Goal: Task Accomplishment & Management: Complete application form

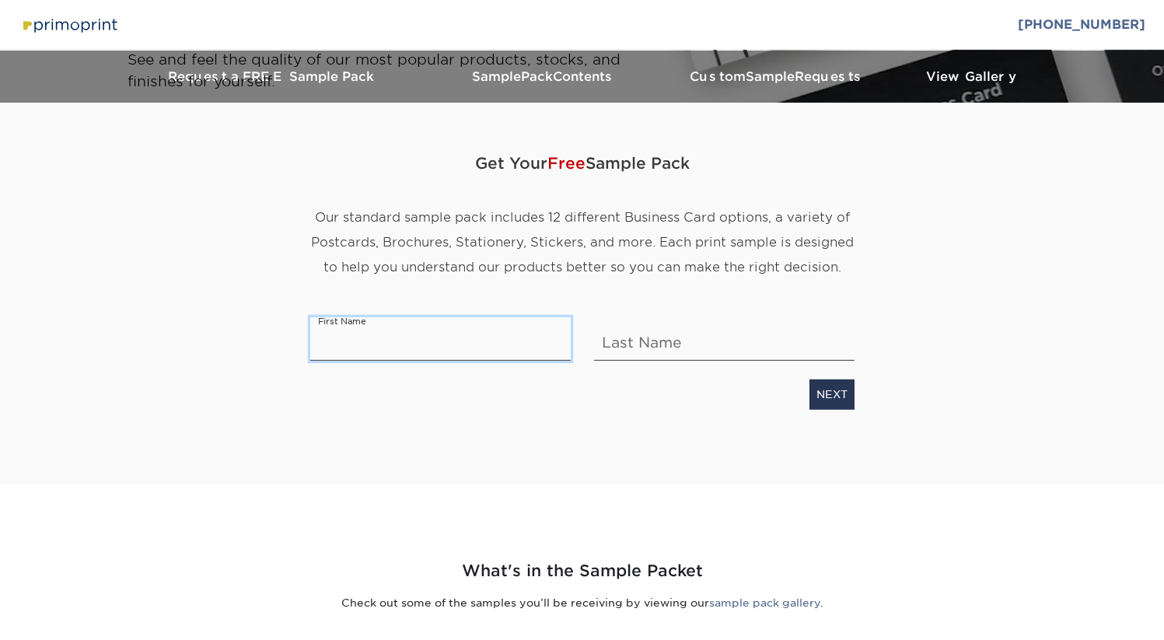
click at [414, 338] on input "text" at bounding box center [440, 339] width 261 height 44
type input "Marieliz N."
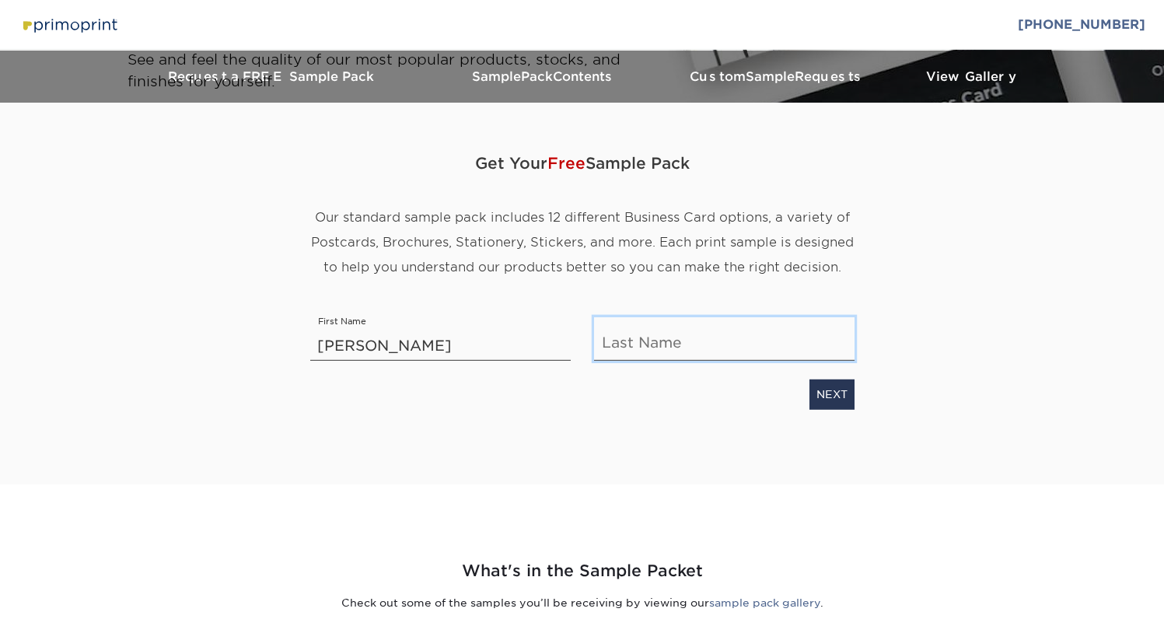
type input "Rivera Agosto"
click at [843, 389] on link "NEXT" at bounding box center [832, 395] width 45 height 30
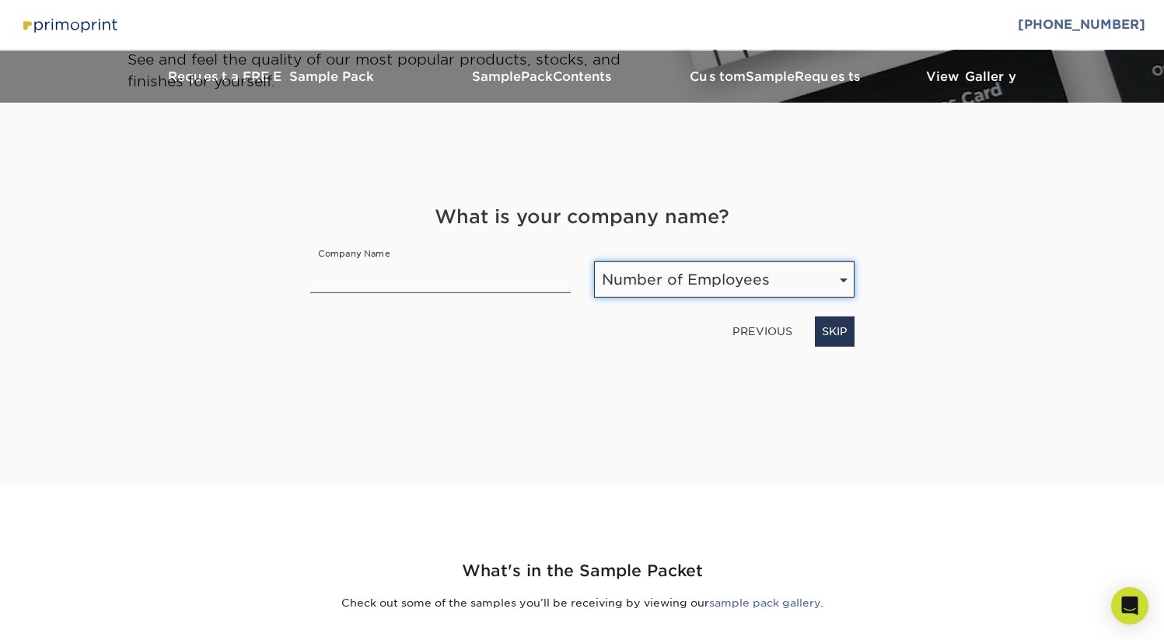
click at [676, 278] on select "Number of Employees Self-employed 1-10 employees 11-50 employees 51-200 employe…" at bounding box center [724, 279] width 261 height 37
select select "Self-employed"
click at [594, 261] on select "Number of Employees Self-employed 1-10 employees 11-50 employees 51-200 employe…" at bounding box center [724, 279] width 261 height 37
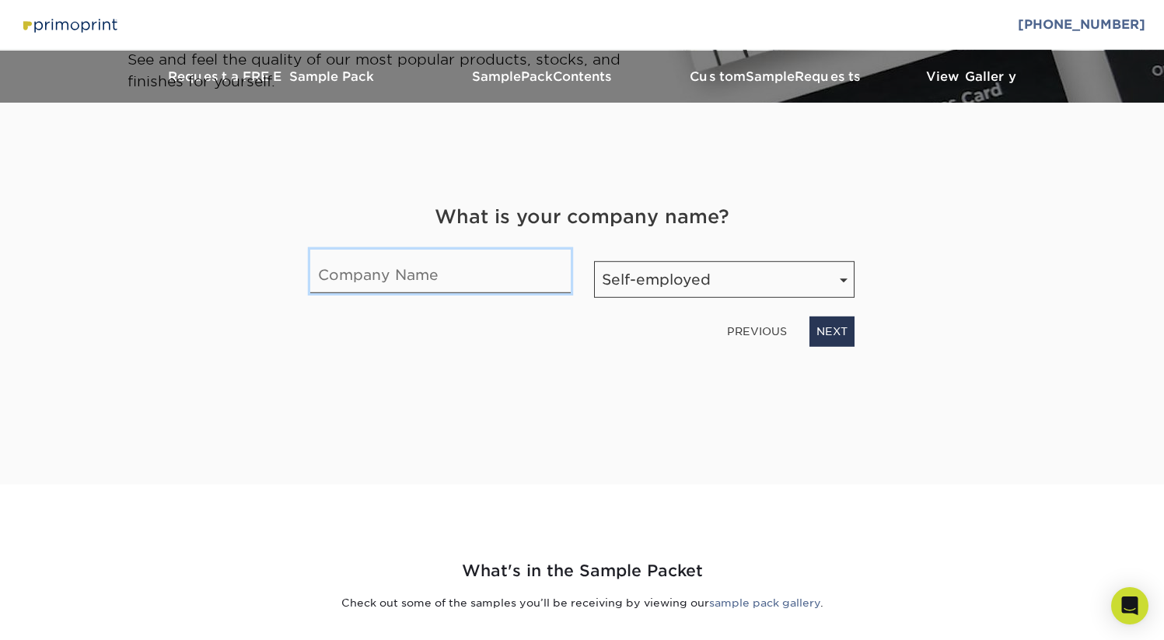
click at [446, 284] on input "text" at bounding box center [440, 272] width 261 height 44
click at [324, 278] on input "Company" at bounding box center [440, 272] width 261 height 44
click at [311, 278] on input "Company" at bounding box center [440, 272] width 261 height 44
type input "MariCompany"
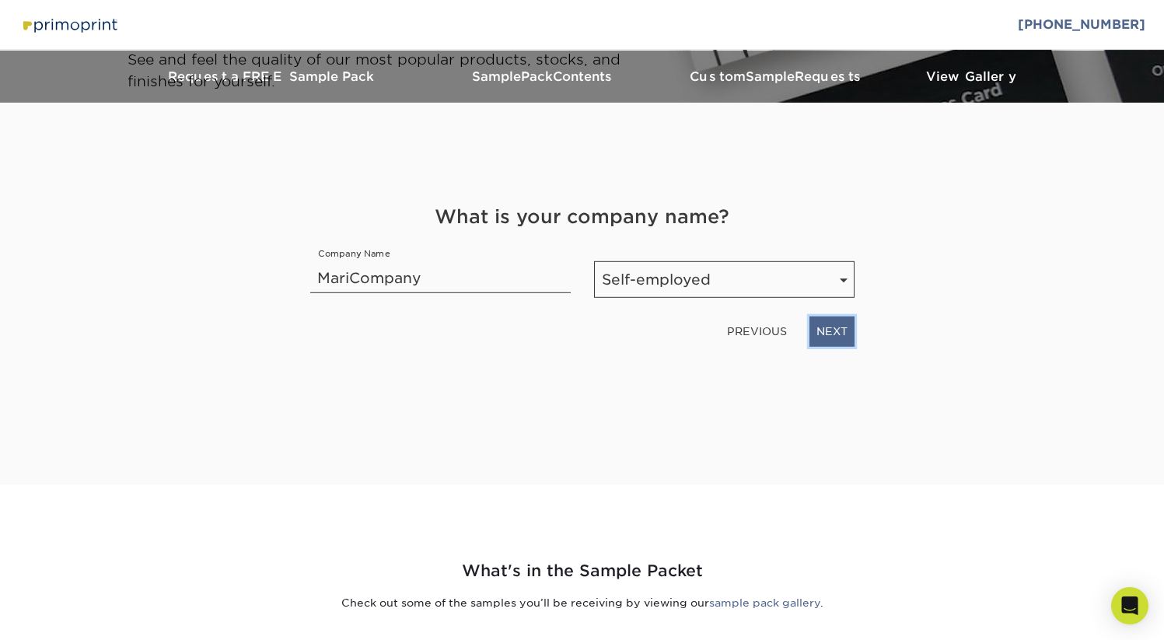
click at [841, 326] on link "NEXT" at bounding box center [832, 332] width 45 height 30
click at [799, 298] on div "What is your occupation? Occupation Select Occupation Agency Automotive Blogger…" at bounding box center [583, 274] width 568 height 143
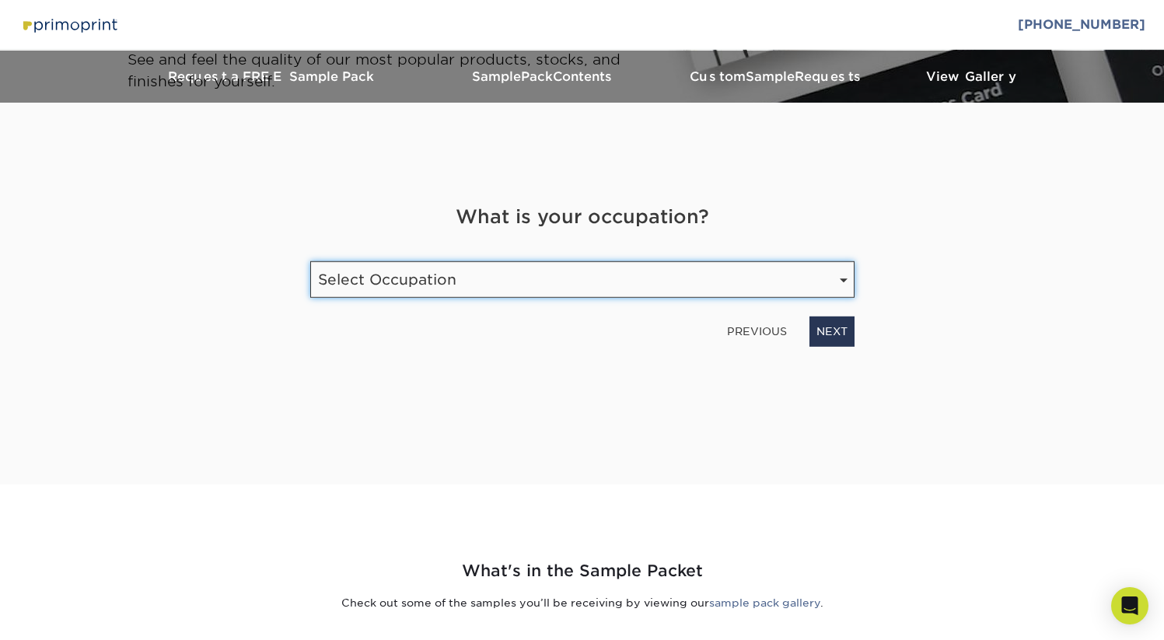
click at [798, 272] on select "Select Occupation Agency Automotive Blogger Cleaning Services Construction Educ…" at bounding box center [582, 279] width 544 height 37
select select "Graphic Designer / Freelance"
click at [310, 261] on select "Select Occupation Agency Automotive Blogger Cleaning Services Construction Educ…" at bounding box center [582, 279] width 544 height 37
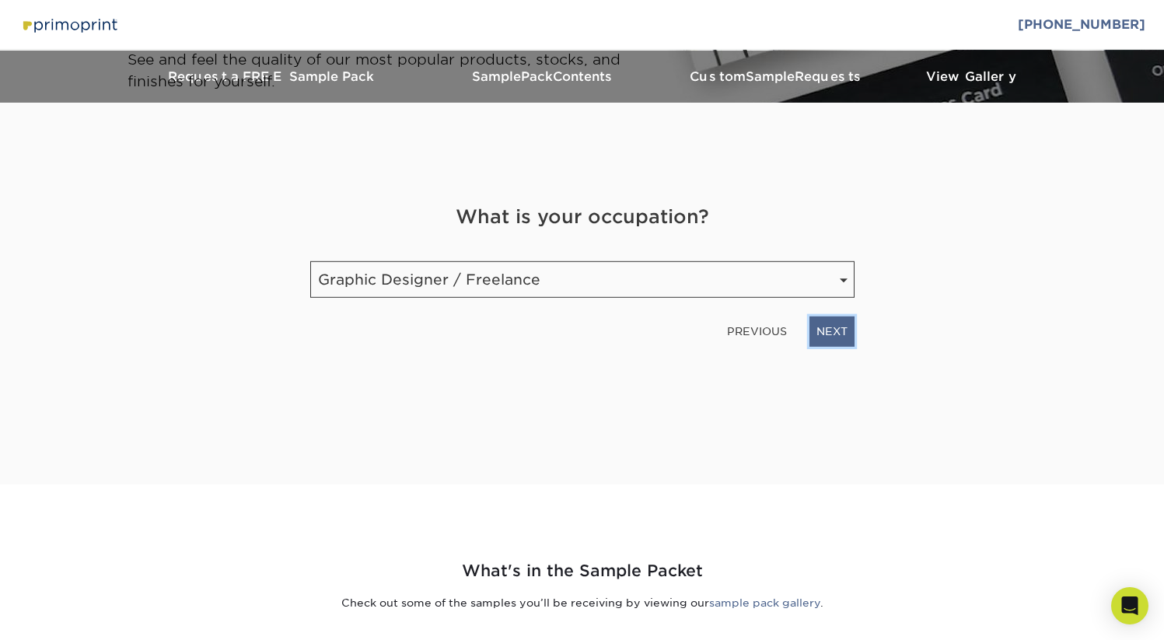
click at [815, 339] on link "NEXT" at bounding box center [832, 332] width 45 height 30
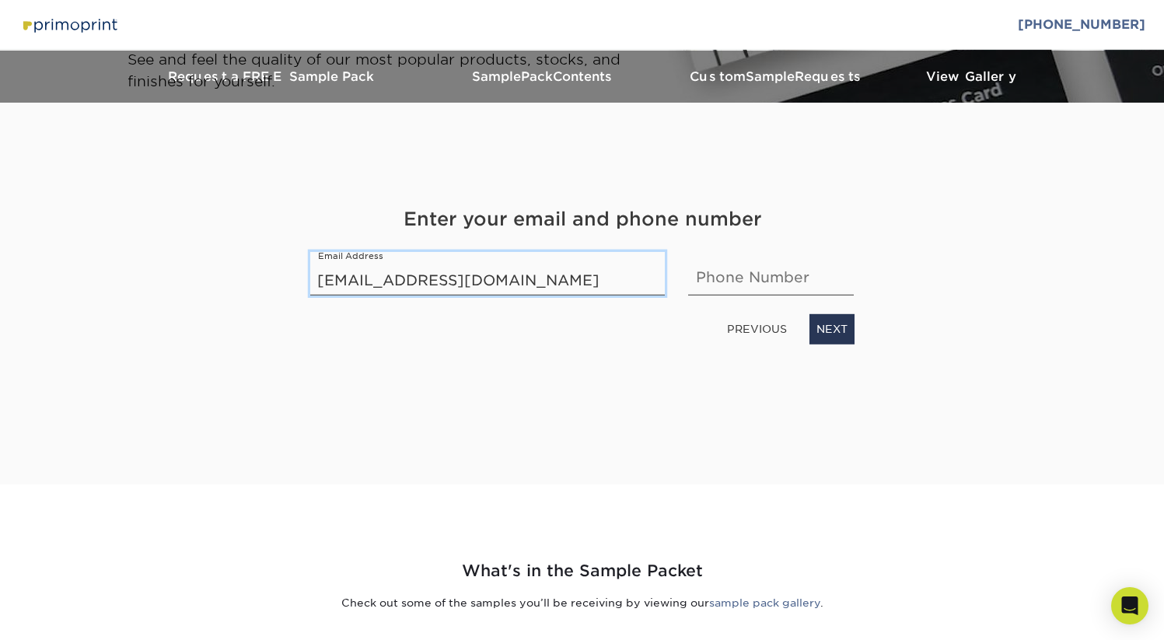
type input "marinag4823@gmil.com"
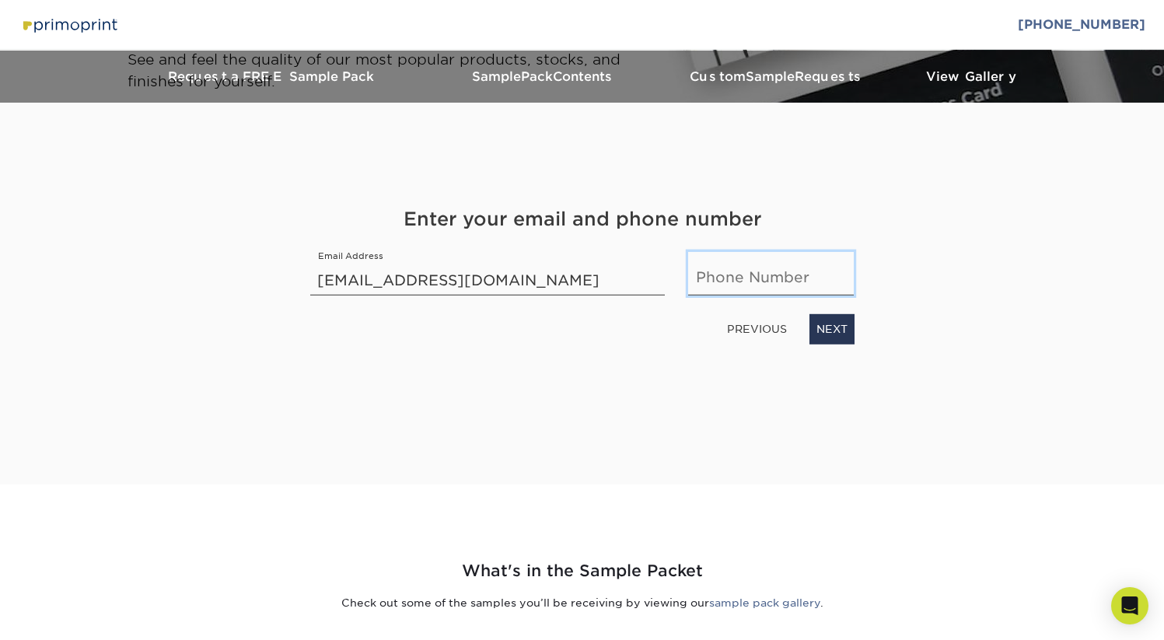
click at [808, 287] on input "text" at bounding box center [771, 274] width 166 height 44
type input "9392890571"
click at [828, 335] on link "NEXT" at bounding box center [832, 329] width 45 height 30
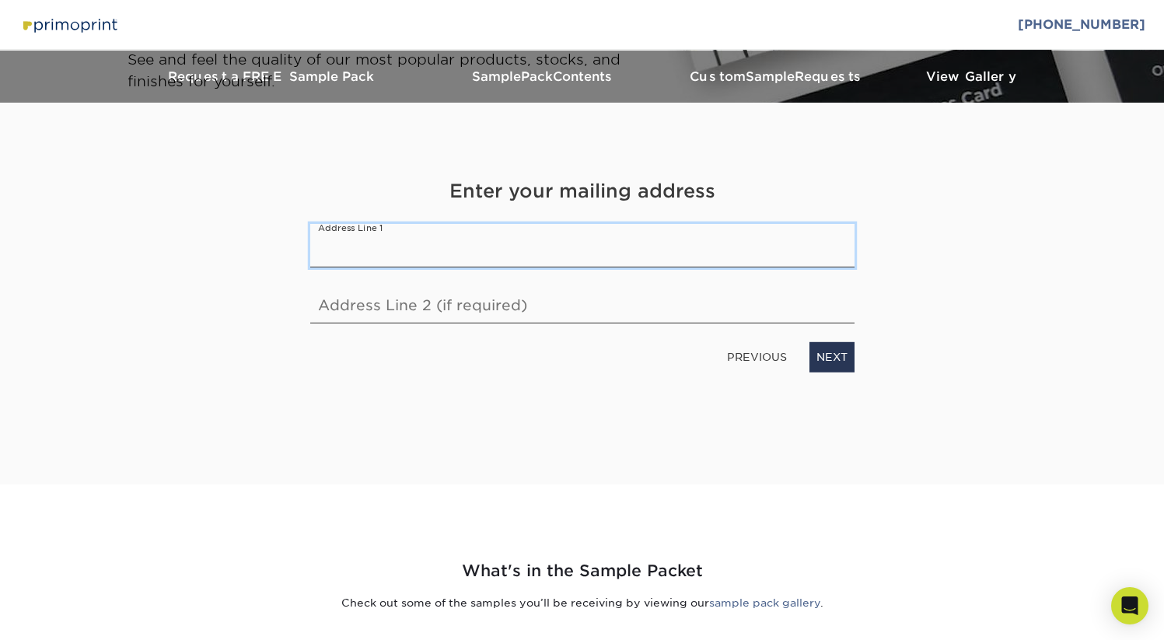
click at [740, 230] on input "text" at bounding box center [582, 246] width 544 height 44
type input "189-25 Calle 521 Villa Carolina"
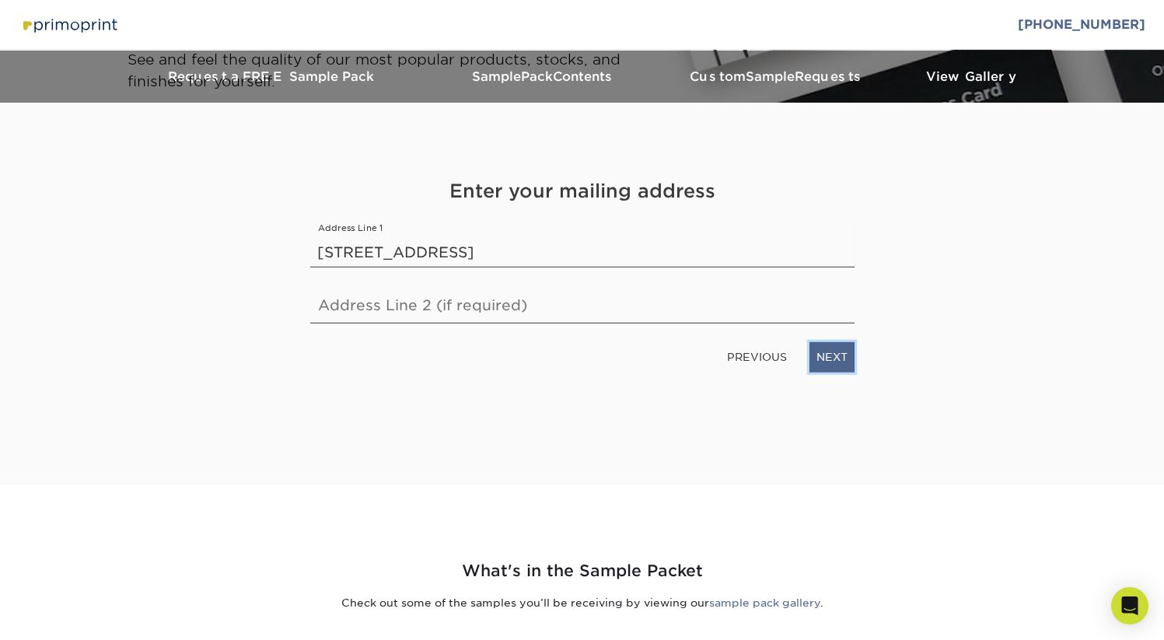
click at [833, 361] on link "NEXT" at bounding box center [832, 357] width 45 height 30
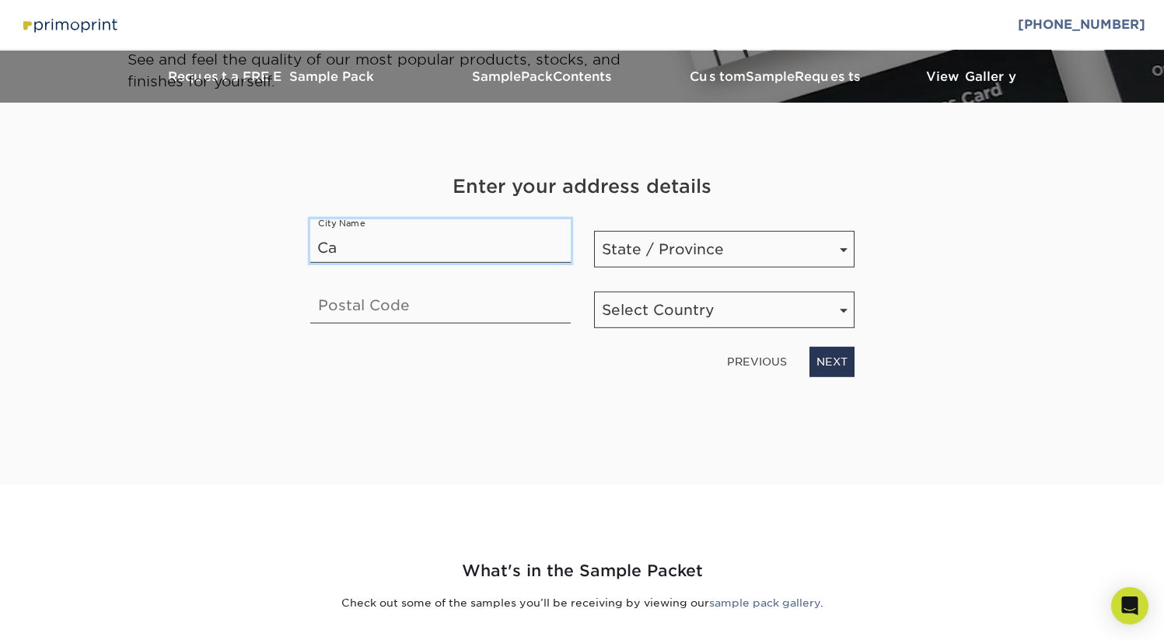
type input "Carolina"
type input "00985"
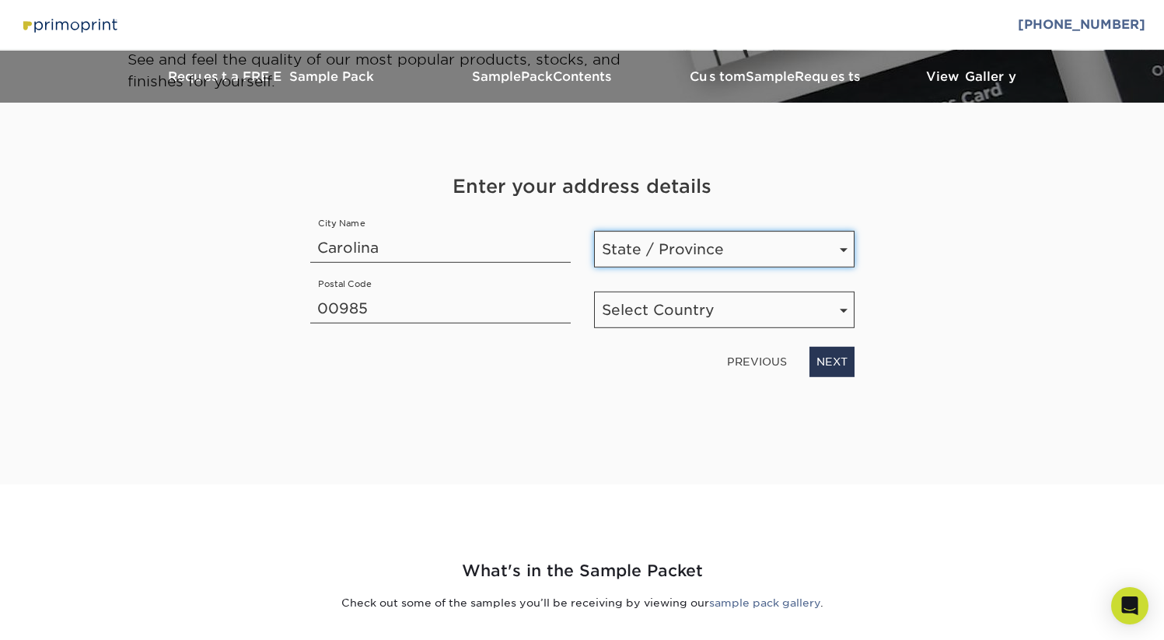
click at [753, 257] on select "State / Province Alabama Alaska Arizona Arkansas California Colorado Connecticu…" at bounding box center [724, 249] width 261 height 37
select select "PR"
click at [594, 231] on select "State / Province Alabama Alaska Arizona Arkansas California Colorado Connecticu…" at bounding box center [724, 249] width 261 height 37
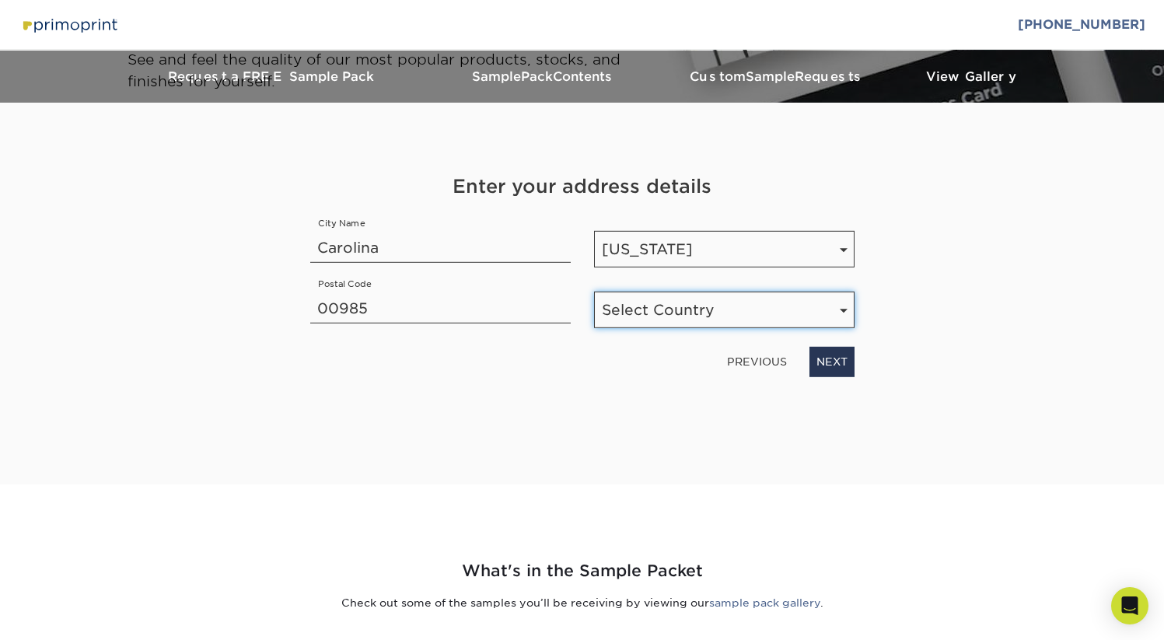
click at [724, 318] on select "Select Country United States Canada" at bounding box center [724, 310] width 261 height 37
select select "US"
click at [594, 292] on select "Select Country United States Canada" at bounding box center [724, 310] width 261 height 37
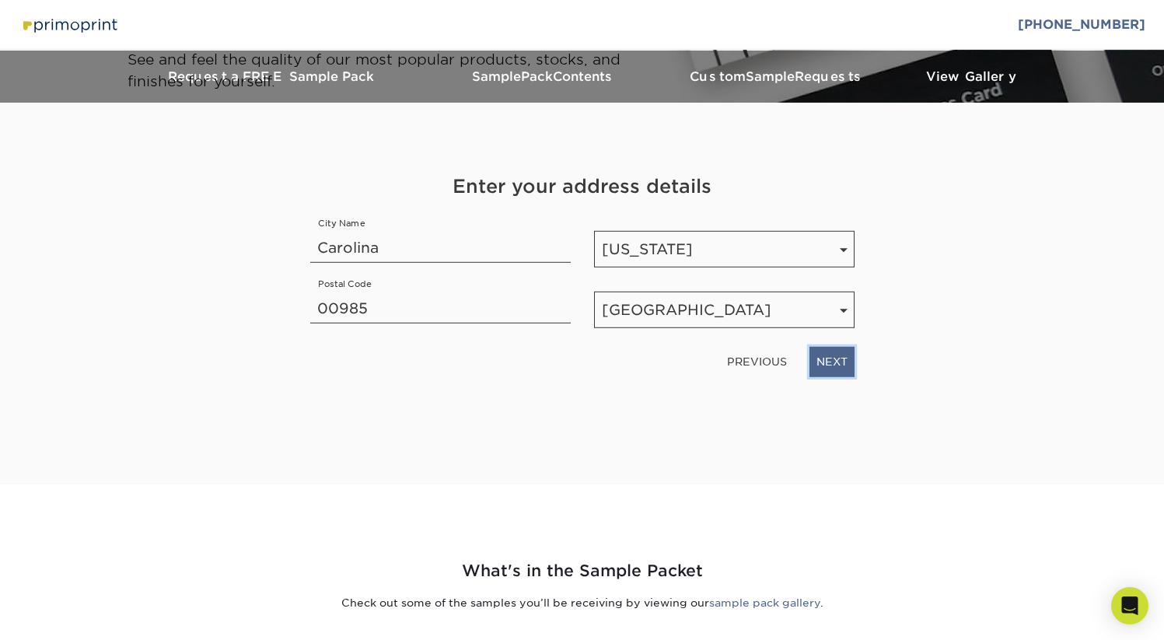
click at [821, 360] on link "NEXT" at bounding box center [832, 362] width 45 height 30
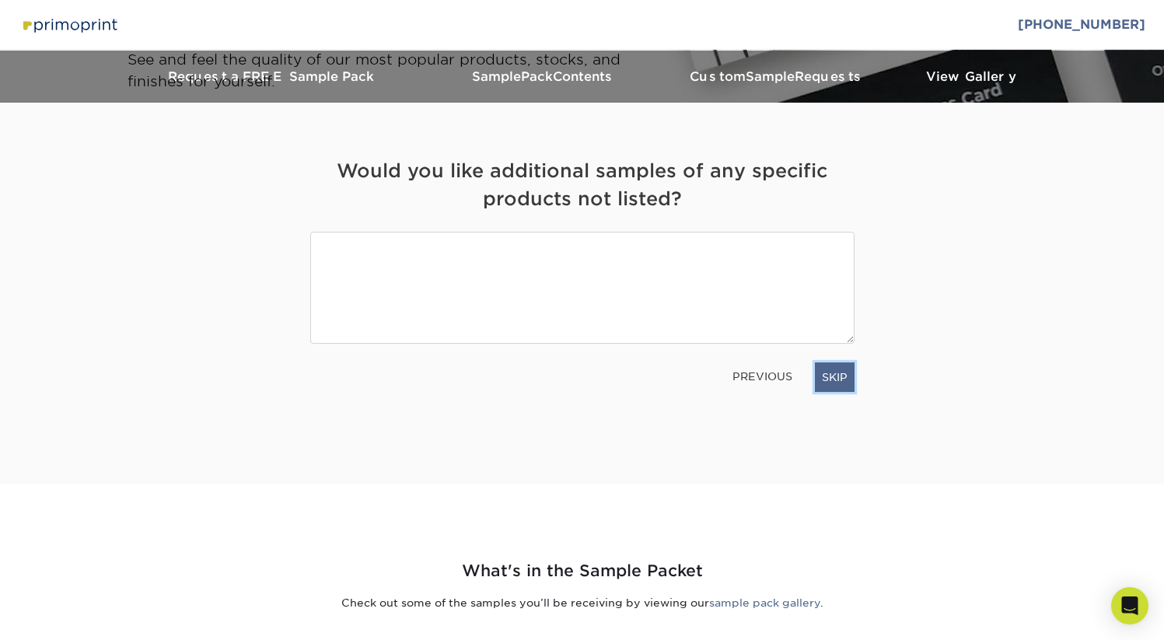
click at [827, 379] on link "SKIP" at bounding box center [835, 377] width 40 height 30
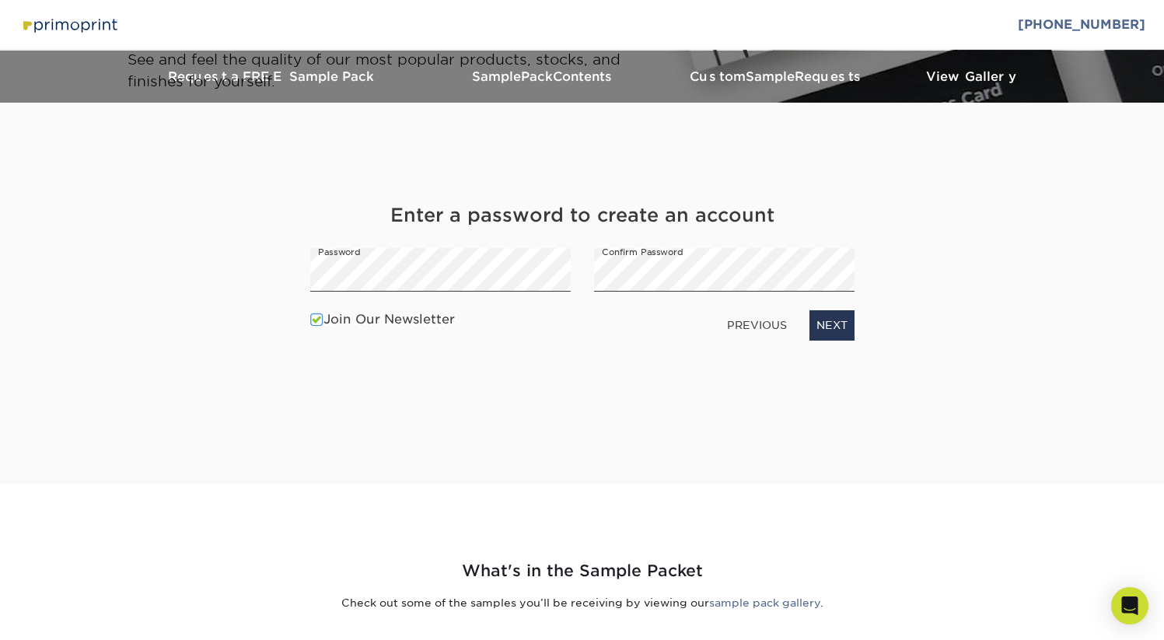
click at [787, 423] on div "Get Your Free Sample Pack Our standard sample pack includes 12 different Busine…" at bounding box center [582, 275] width 544 height 344
click at [832, 326] on link "NEXT" at bounding box center [832, 325] width 45 height 30
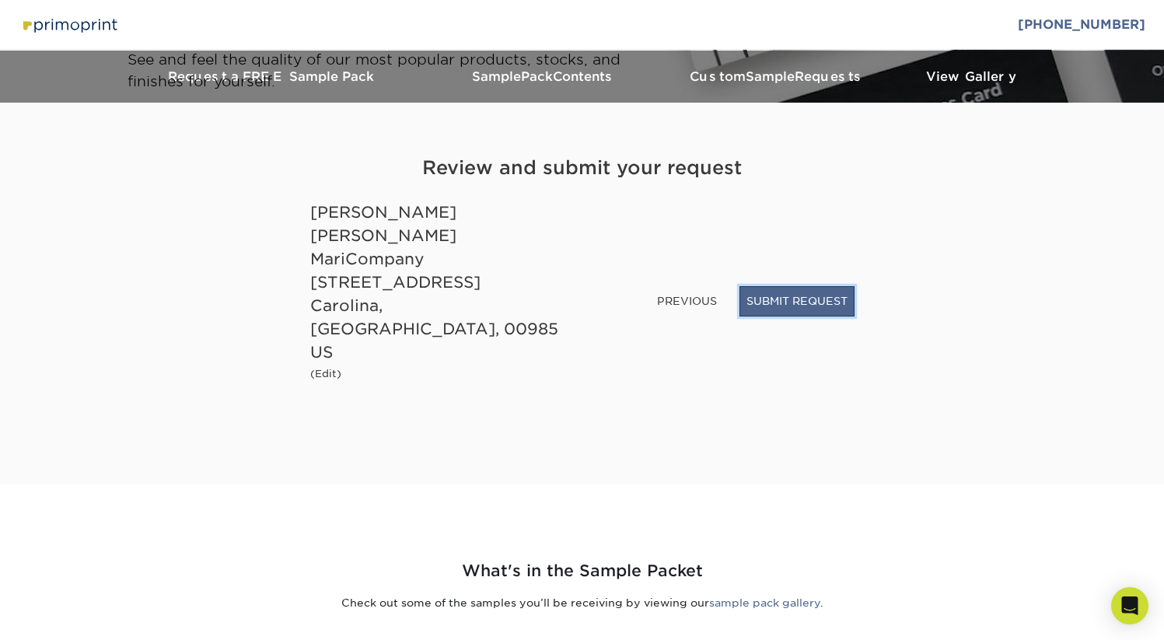
click at [779, 316] on button "SUBMIT REQUEST" at bounding box center [797, 301] width 115 height 30
